Goal: Use online tool/utility: Utilize a website feature to perform a specific function

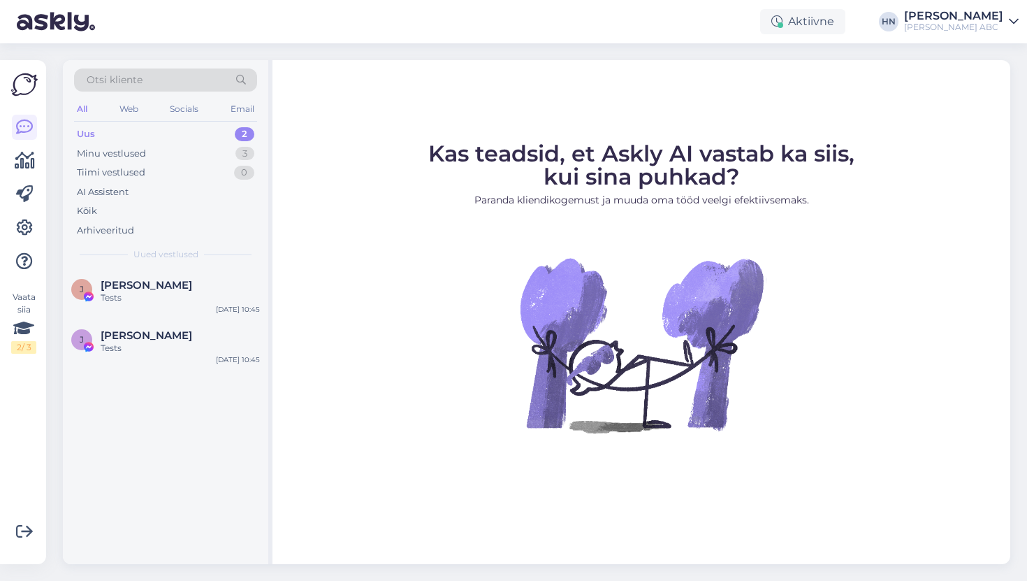
click at [989, 6] on div "Aktiivne HN [PERSON_NAME] ABC" at bounding box center [513, 21] width 1027 height 43
click at [986, 23] on div "[PERSON_NAME] ABC" at bounding box center [953, 27] width 99 height 11
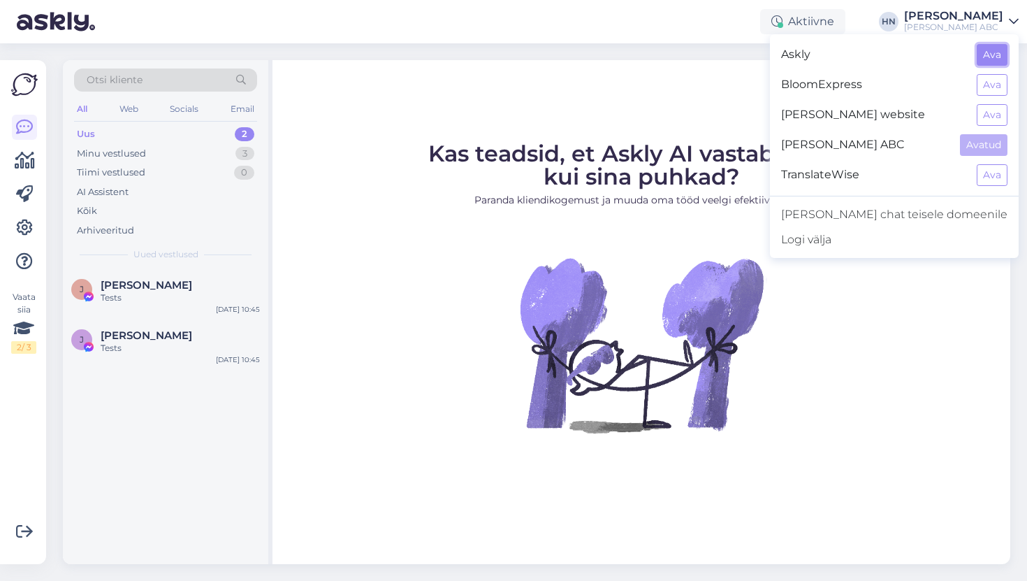
click at [996, 55] on button "Ava" at bounding box center [992, 55] width 31 height 22
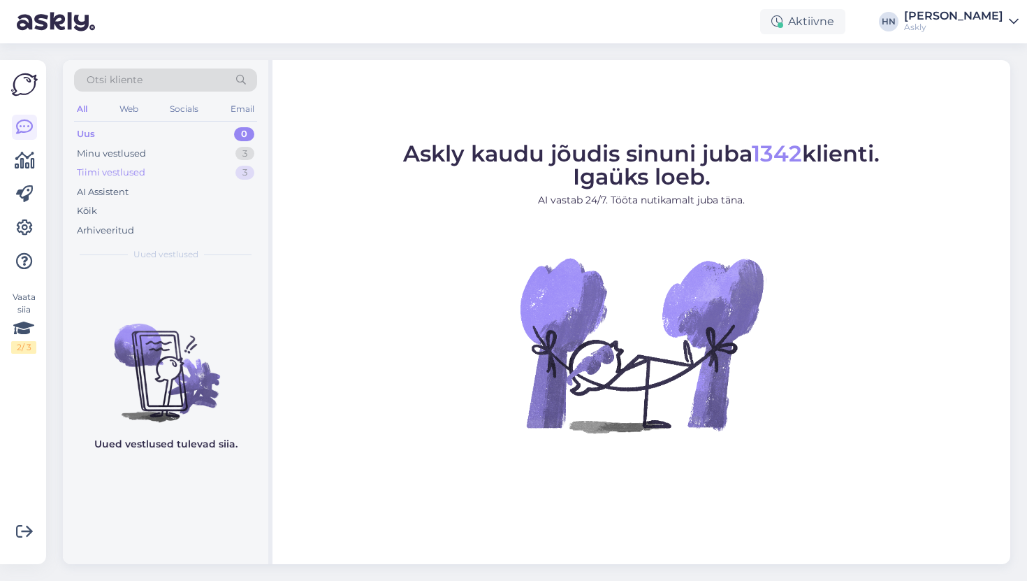
click at [152, 176] on div "Tiimi vestlused 3" at bounding box center [165, 173] width 183 height 20
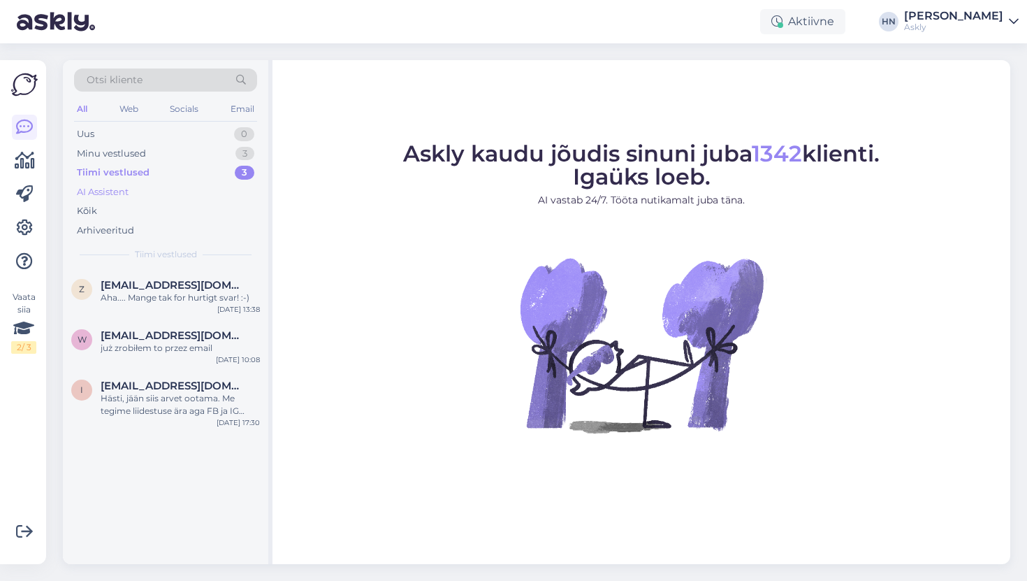
click at [130, 195] on div "AI Assistent" at bounding box center [165, 192] width 183 height 20
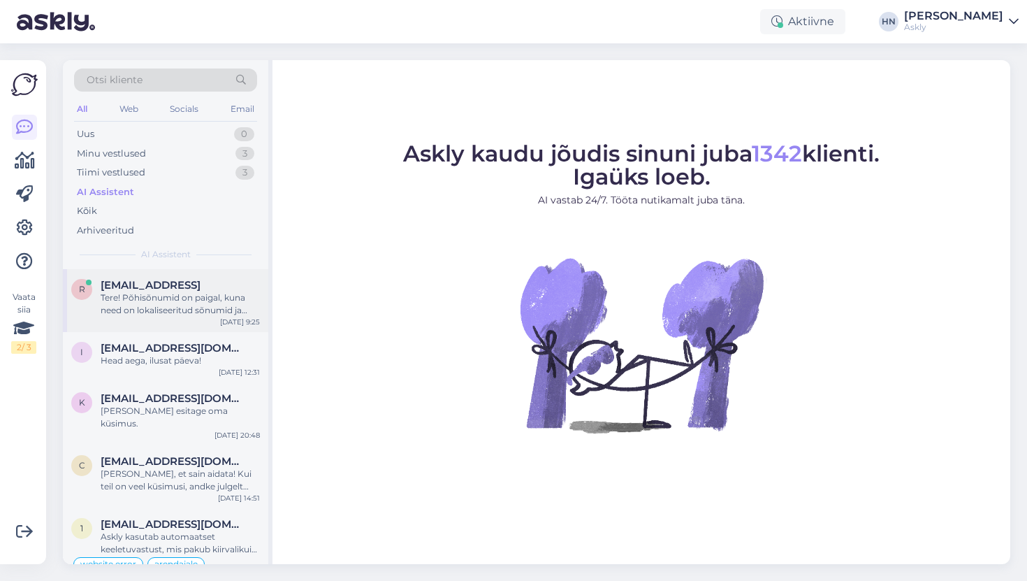
click at [112, 273] on div "r [EMAIL_ADDRESS] Tere! Põhisõnumid on paigal, kuna need on lokaliseeritud sõnu…" at bounding box center [165, 300] width 205 height 63
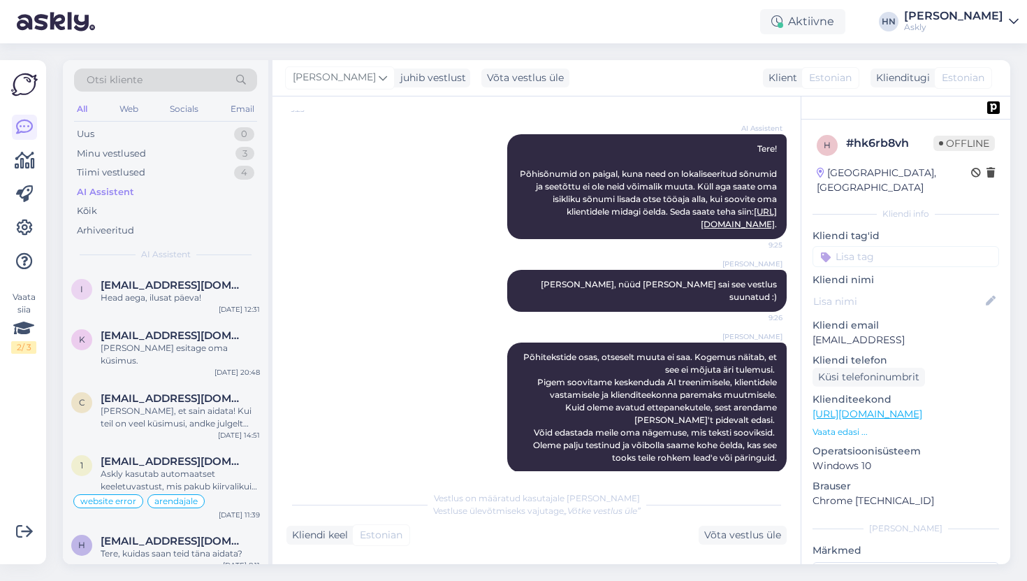
scroll to position [808, 0]
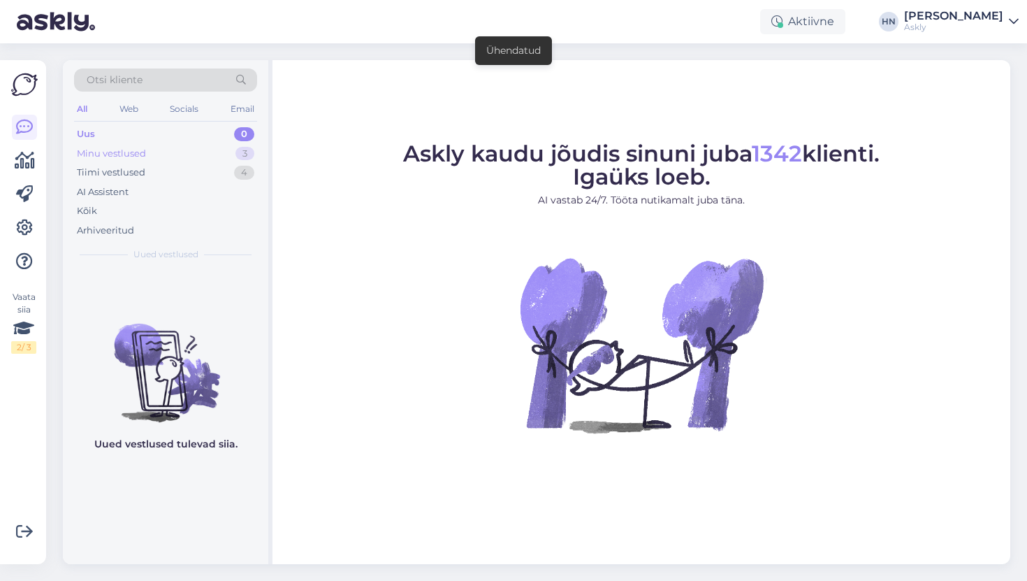
click at [211, 146] on div "Minu vestlused 3" at bounding box center [165, 154] width 183 height 20
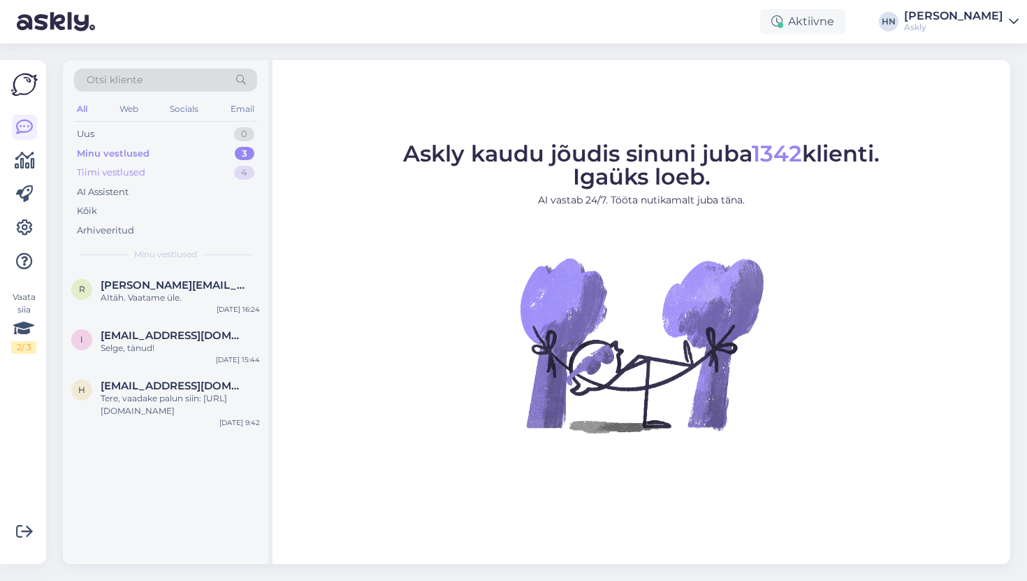
click at [194, 167] on div "Tiimi vestlused 4" at bounding box center [165, 173] width 183 height 20
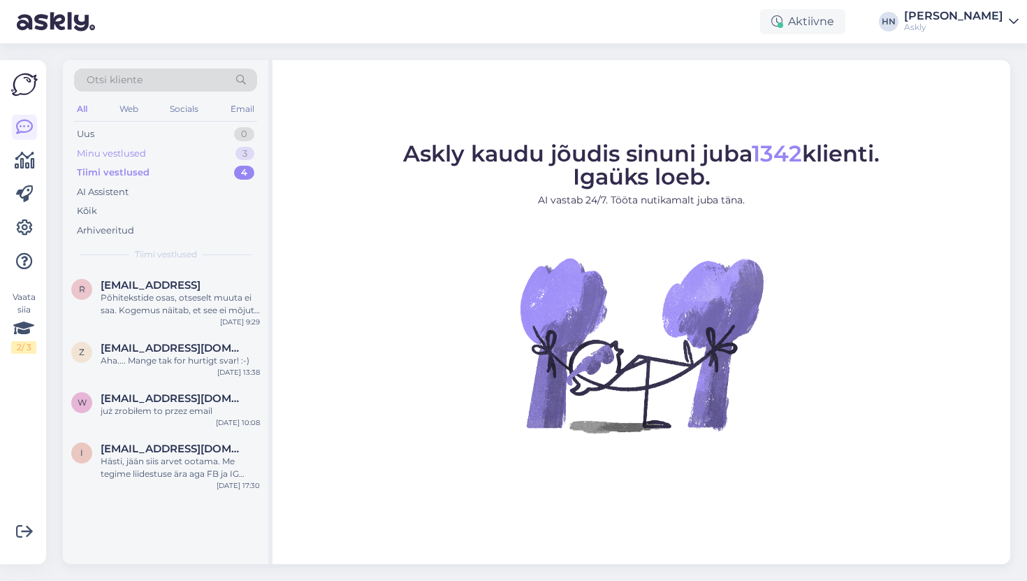
click at [194, 155] on div "Minu vestlused 3" at bounding box center [165, 154] width 183 height 20
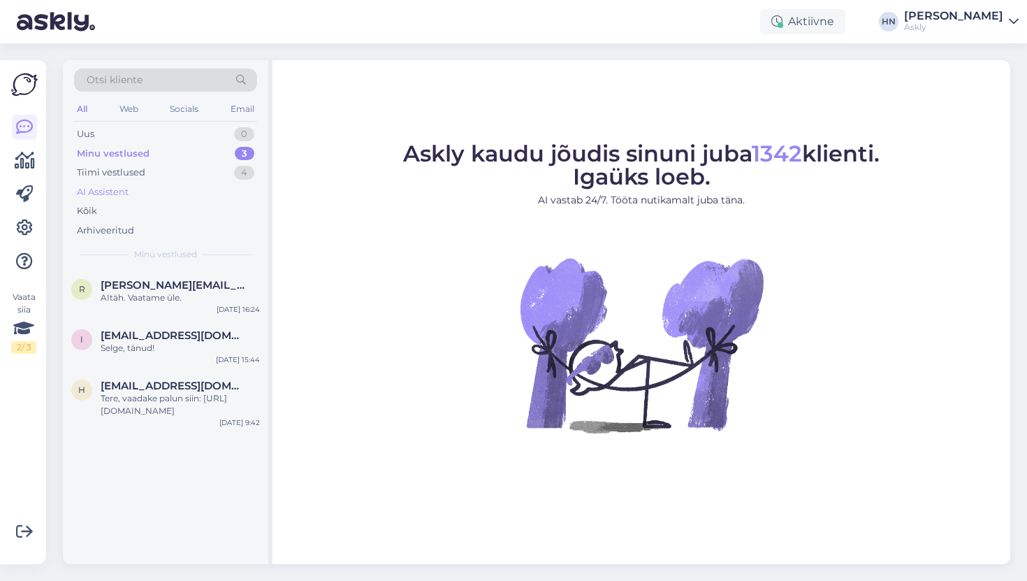
click at [171, 185] on div "AI Assistent" at bounding box center [165, 192] width 183 height 20
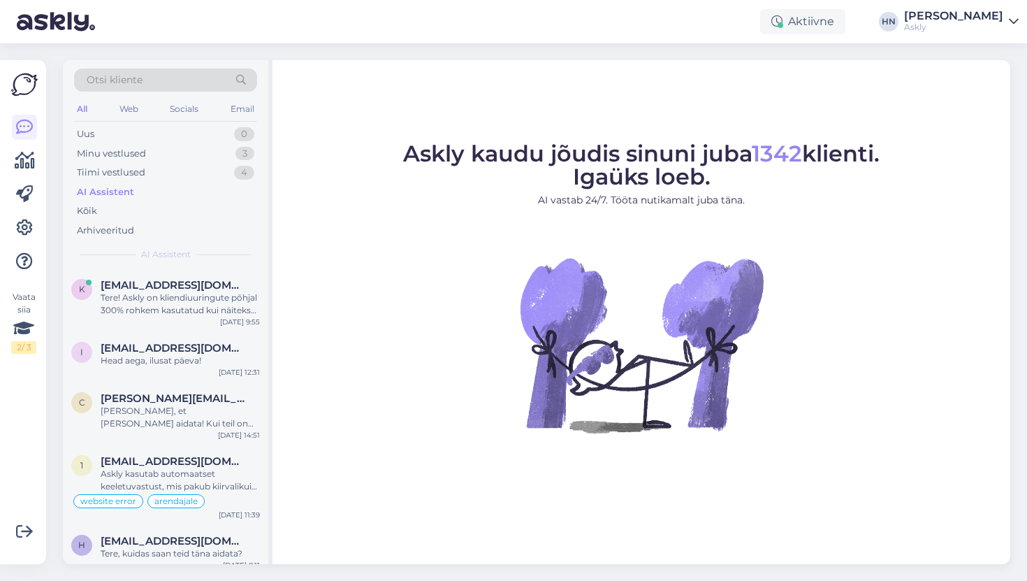
click at [139, 266] on div "Otsi kliente All Web Socials Email Uus 0 Minu vestlused 3 Tiimi vestlused 4 AI …" at bounding box center [165, 164] width 205 height 209
click at [138, 272] on div "K Kk@hh.ee Tere! Askly on kliendiuuringute põhjal 300% rohkem kasutatud kui näi…" at bounding box center [165, 300] width 205 height 63
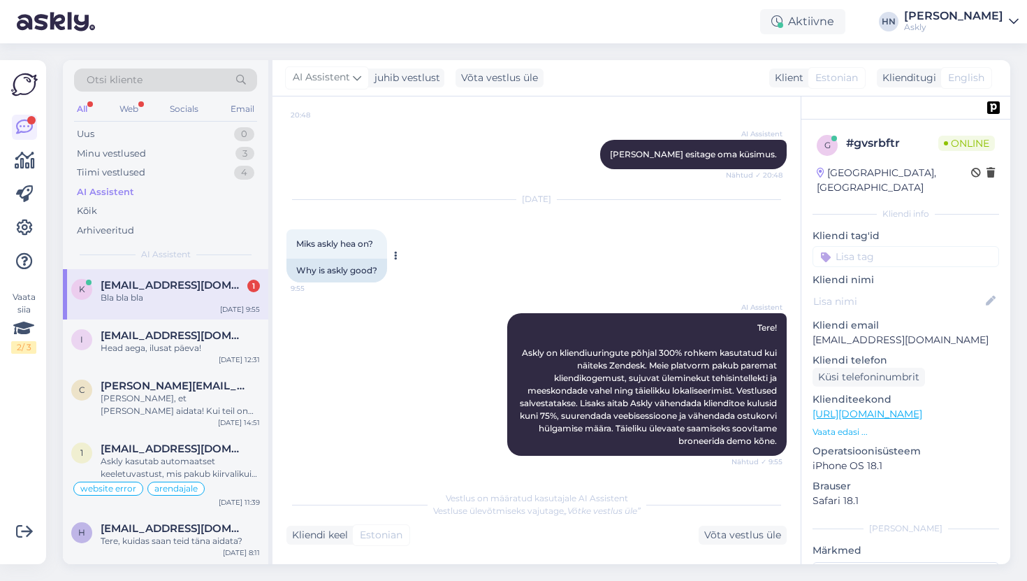
scroll to position [2116, 0]
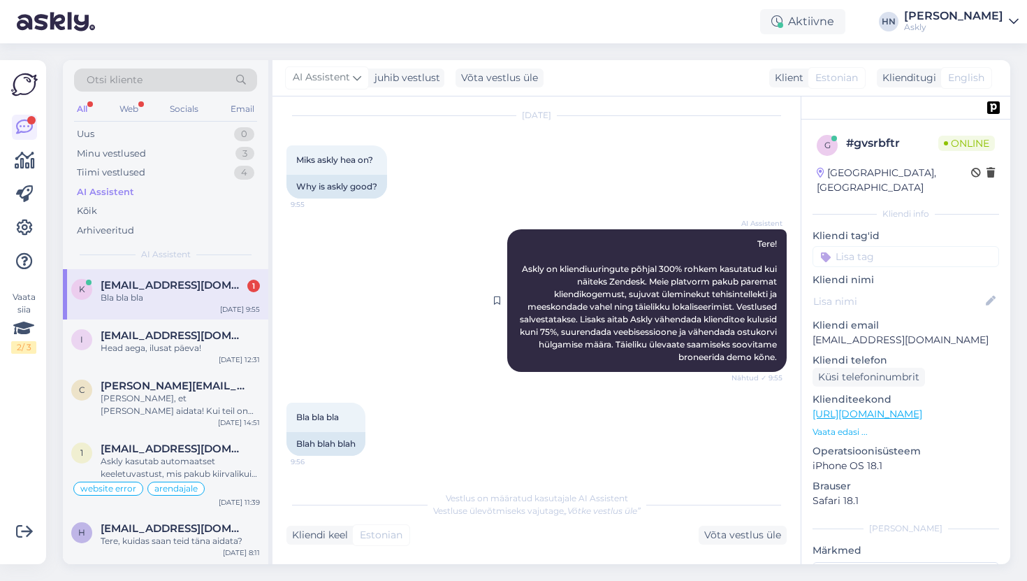
click at [602, 310] on span "Tere! Askly on kliendiuuringute põhjal 300% rohkem kasutatud kui näiteks Zendes…" at bounding box center [649, 300] width 259 height 124
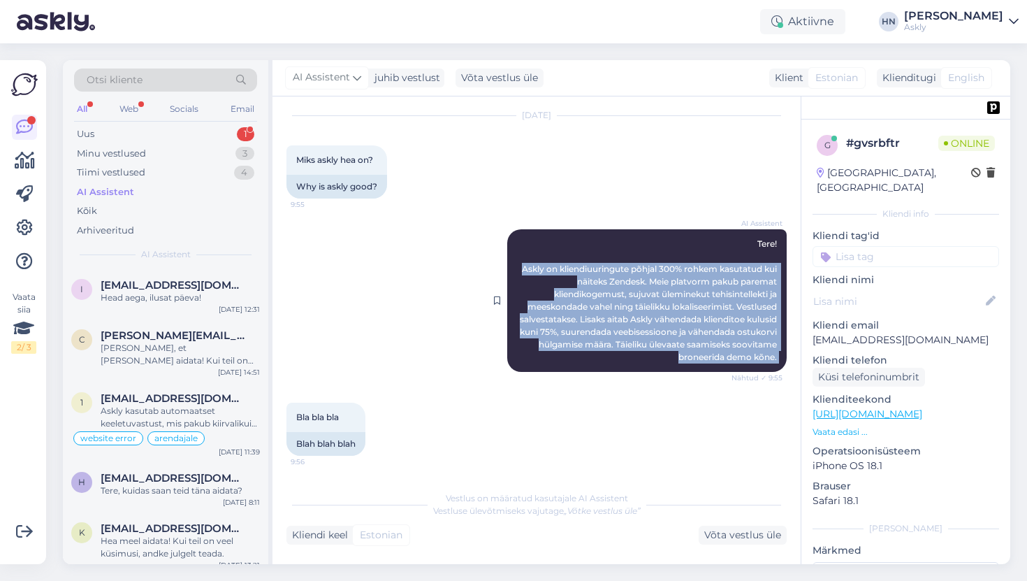
scroll to position [2250, 0]
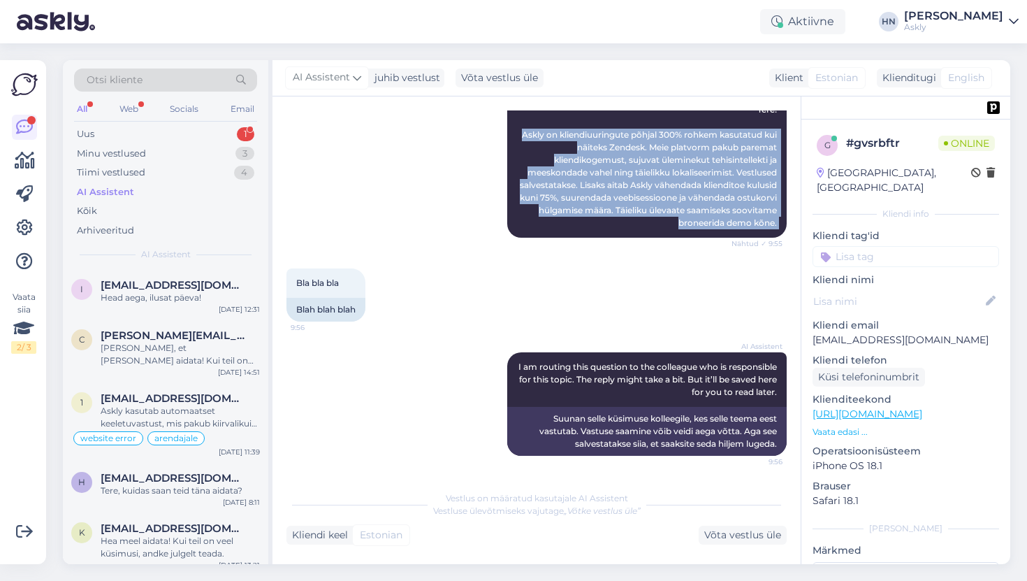
click at [477, 247] on div "AI Assistent Tere! Askly on kliendiuuringute põhjal 300% rohkem kasutatud kui n…" at bounding box center [537, 166] width 500 height 173
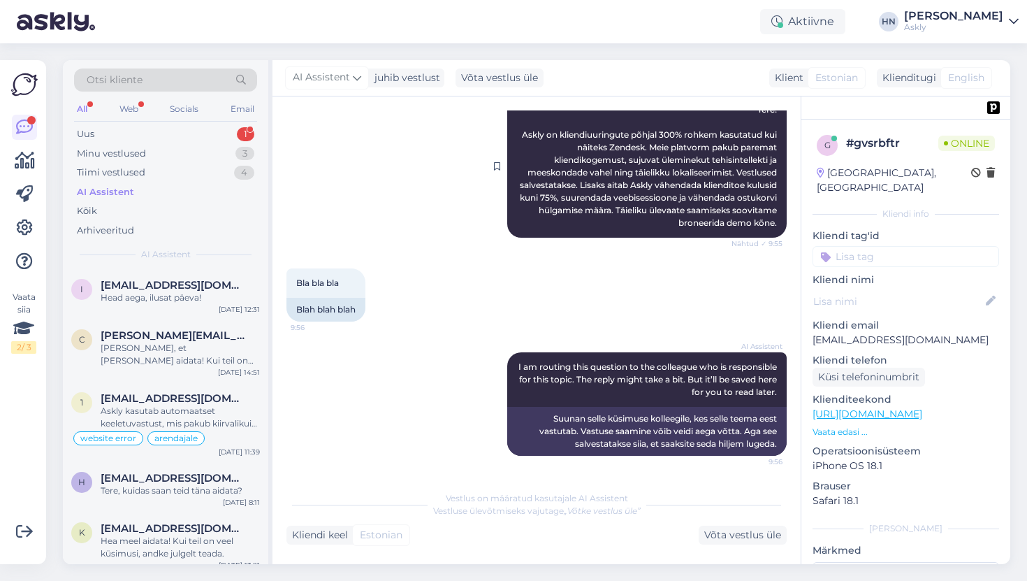
click at [595, 164] on span "Tere! Askly on kliendiuuringute põhjal 300% rohkem kasutatud kui näiteks Zendes…" at bounding box center [649, 166] width 259 height 124
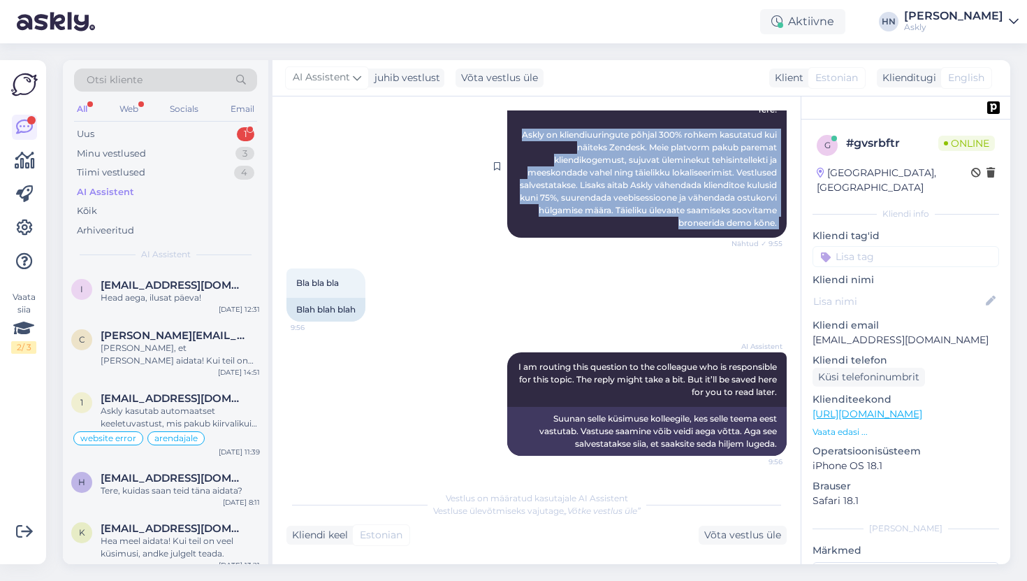
click at [595, 164] on span "Tere! Askly on kliendiuuringute põhjal 300% rohkem kasutatud kui näiteks Zendes…" at bounding box center [649, 166] width 259 height 124
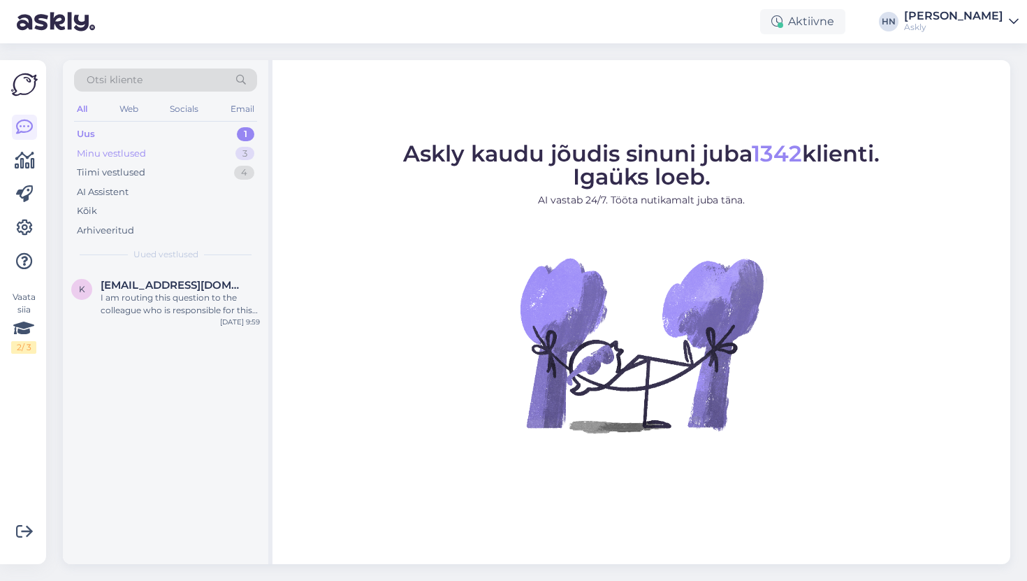
click at [176, 150] on div "Minu vestlused 3" at bounding box center [165, 154] width 183 height 20
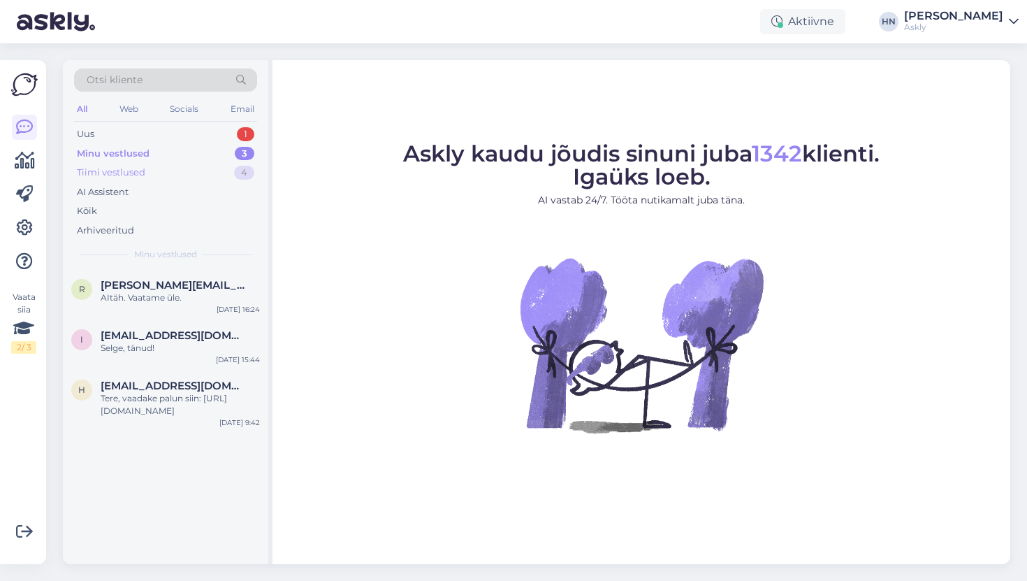
click at [158, 181] on div "Tiimi vestlused 4" at bounding box center [165, 173] width 183 height 20
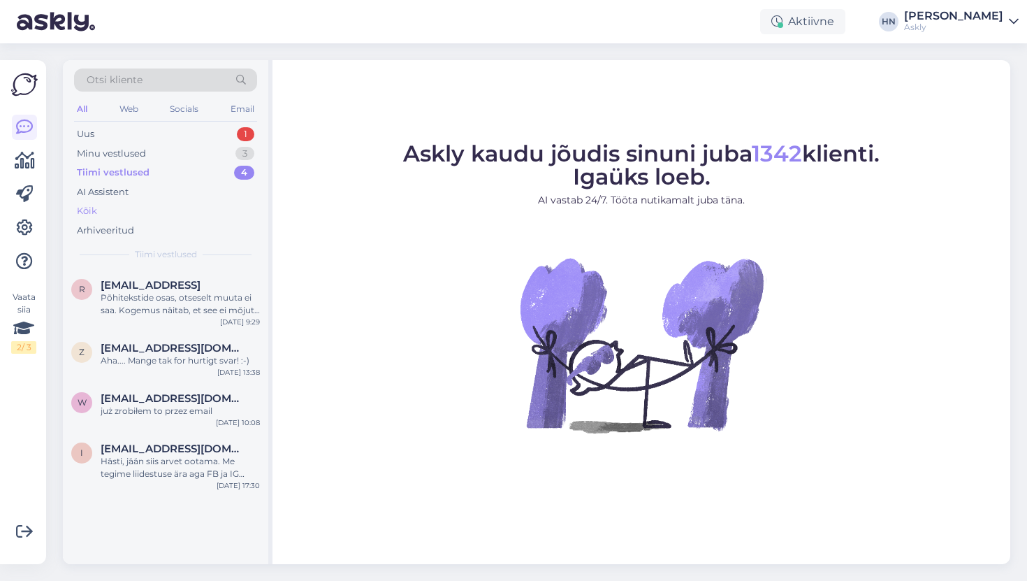
click at [141, 205] on div "Kõik" at bounding box center [165, 211] width 183 height 20
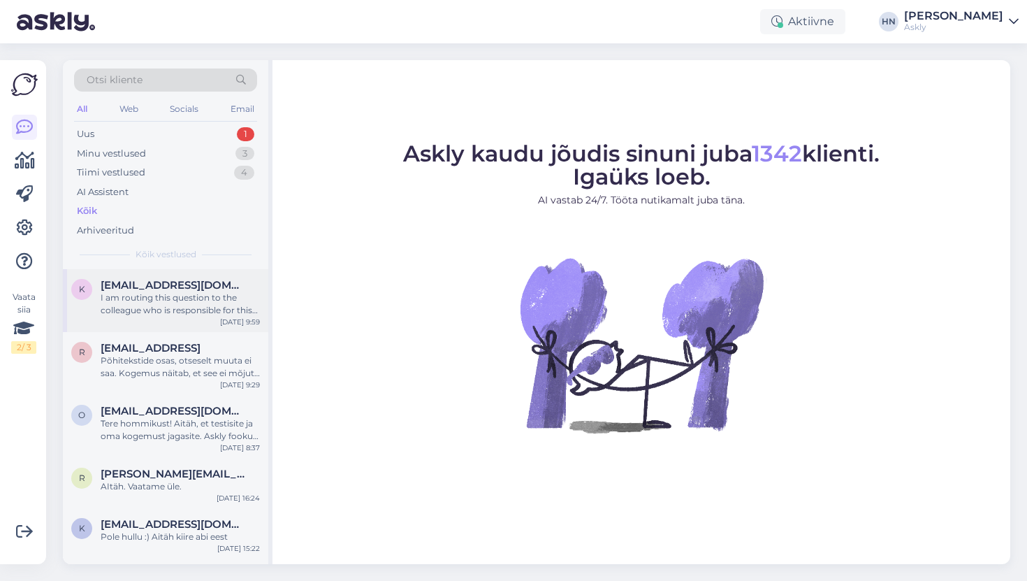
click at [119, 297] on div "I am routing this question to the colleague who is responsible for this topic. …" at bounding box center [180, 303] width 159 height 25
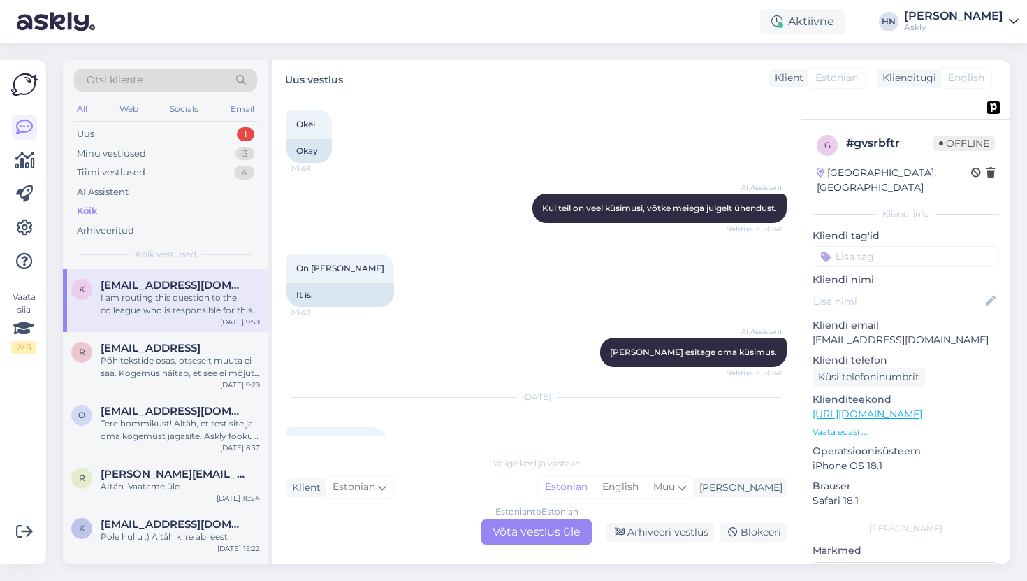
scroll to position [2647, 0]
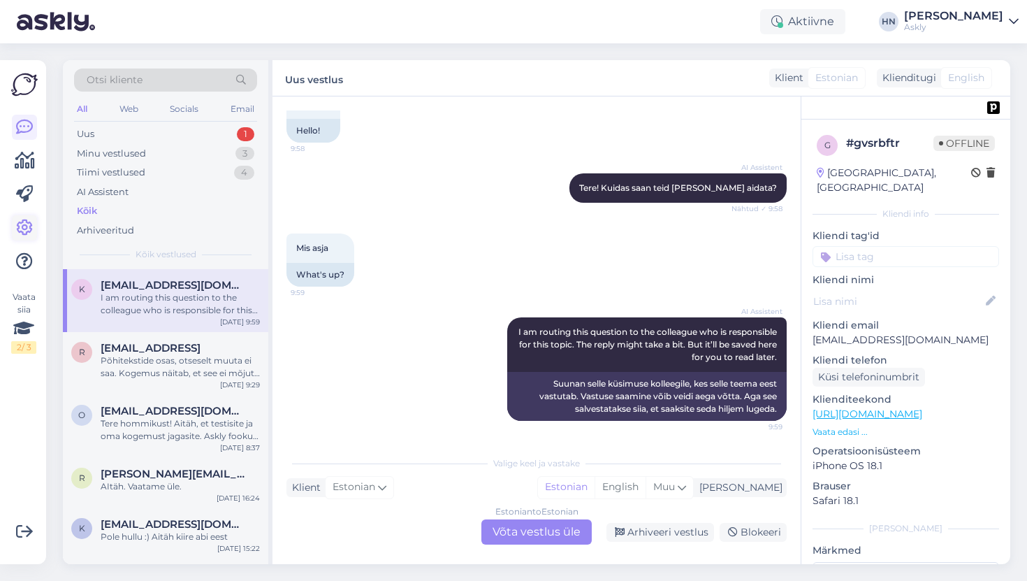
click at [29, 219] on icon at bounding box center [24, 227] width 17 height 17
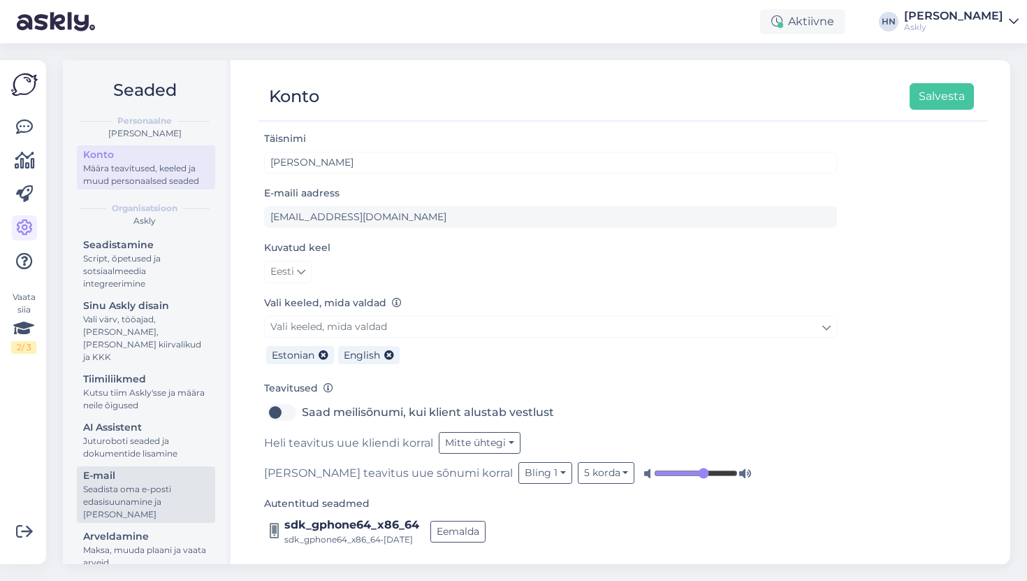
click at [126, 483] on div "Seadista oma e-posti edasisuunamine ja [PERSON_NAME]" at bounding box center [146, 502] width 126 height 38
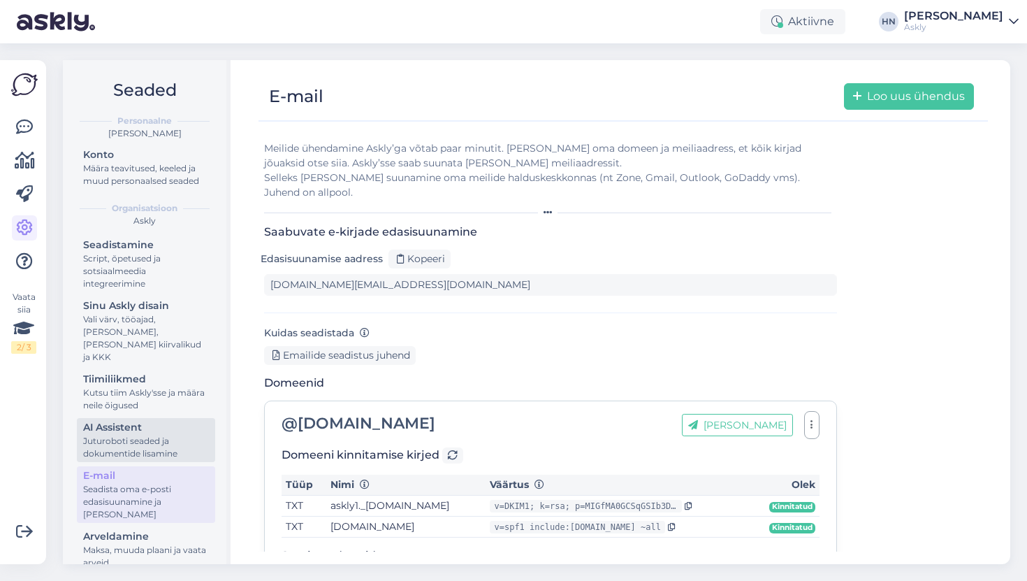
click at [138, 435] on div "Juturoboti seaded ja dokumentide lisamine" at bounding box center [146, 447] width 126 height 25
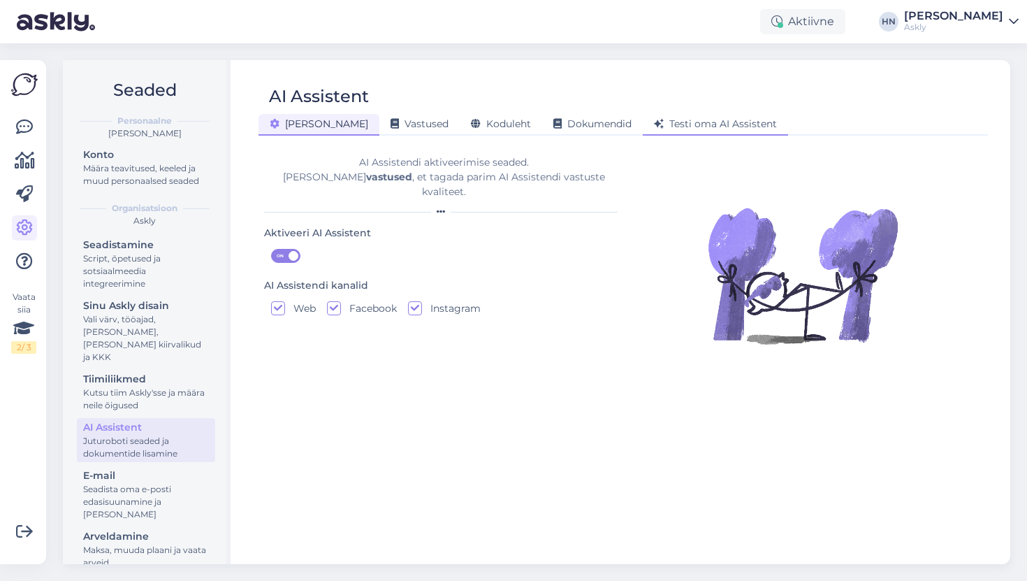
click at [654, 122] on span "Testi oma AI Assistent" at bounding box center [715, 123] width 123 height 13
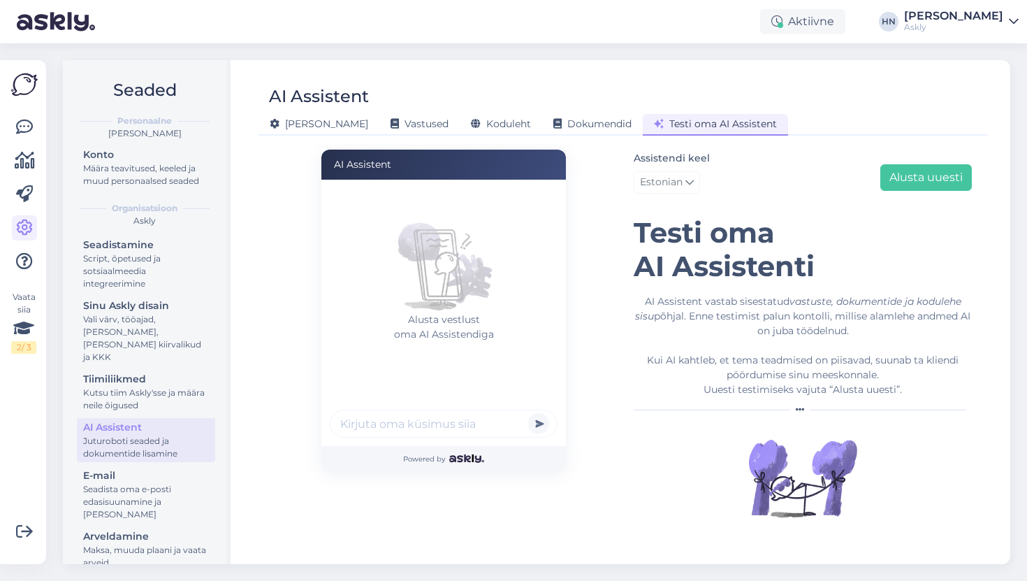
click at [400, 420] on input "text" at bounding box center [444, 423] width 228 height 28
type input "tere tere"
click at [528, 413] on button "submit" at bounding box center [538, 423] width 21 height 21
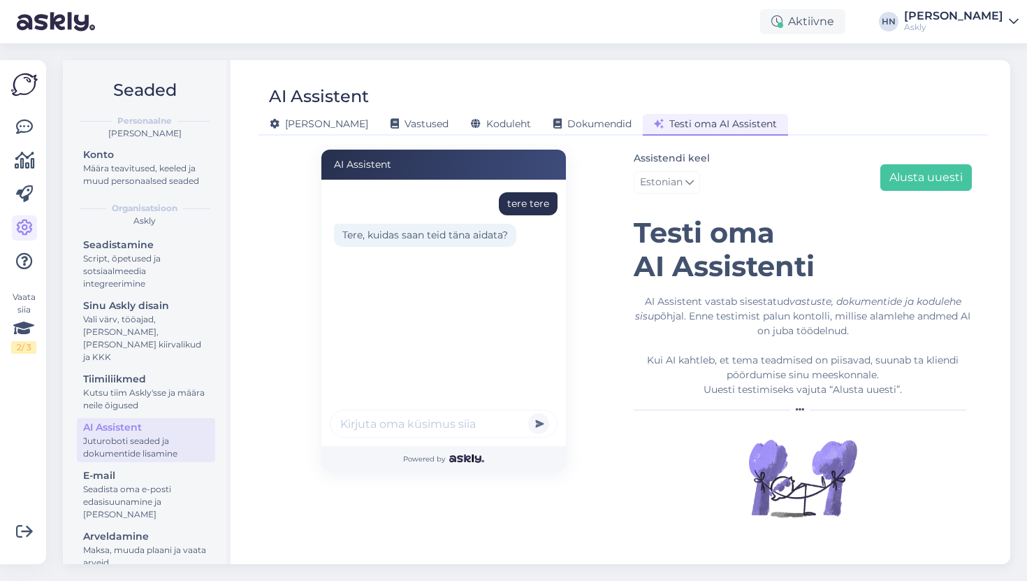
click at [446, 419] on input "text" at bounding box center [444, 423] width 228 height 28
paste input "mis asja"
type input "mis asja"
click at [528, 413] on button "submit" at bounding box center [538, 423] width 21 height 21
type input "blah blah"
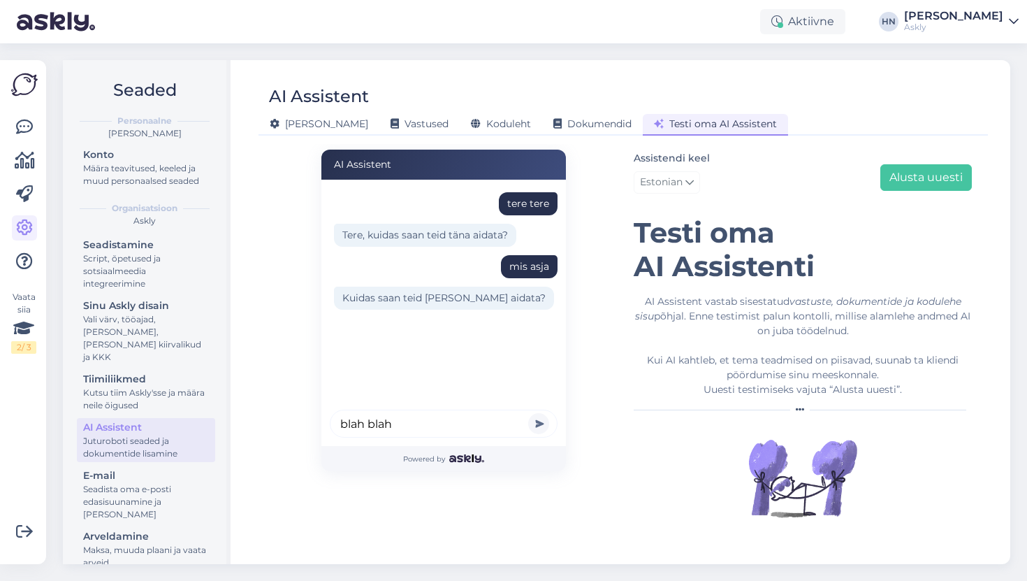
click at [528, 413] on button "submit" at bounding box center [538, 423] width 21 height 21
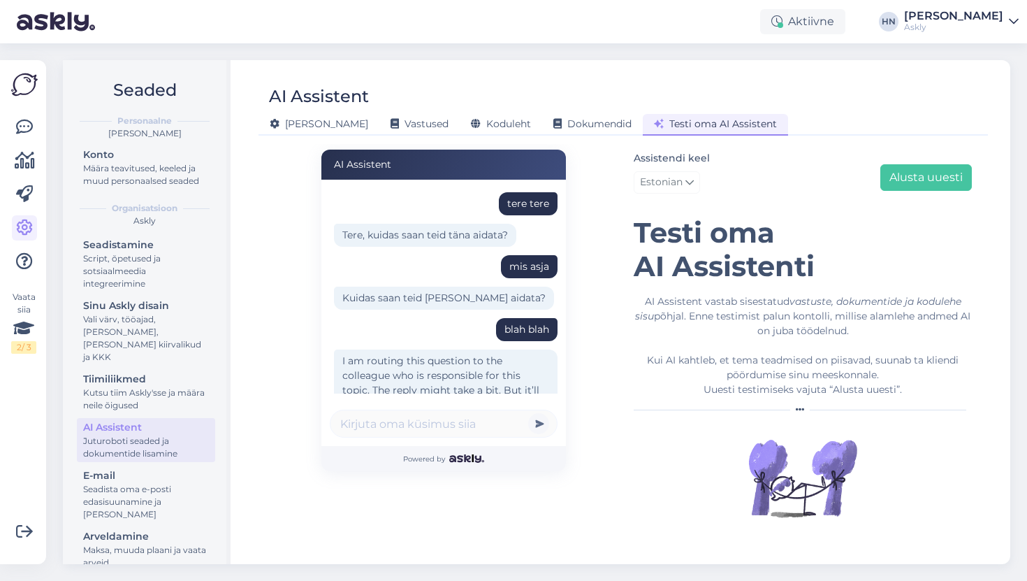
scroll to position [52, 0]
